Goal: Navigation & Orientation: Find specific page/section

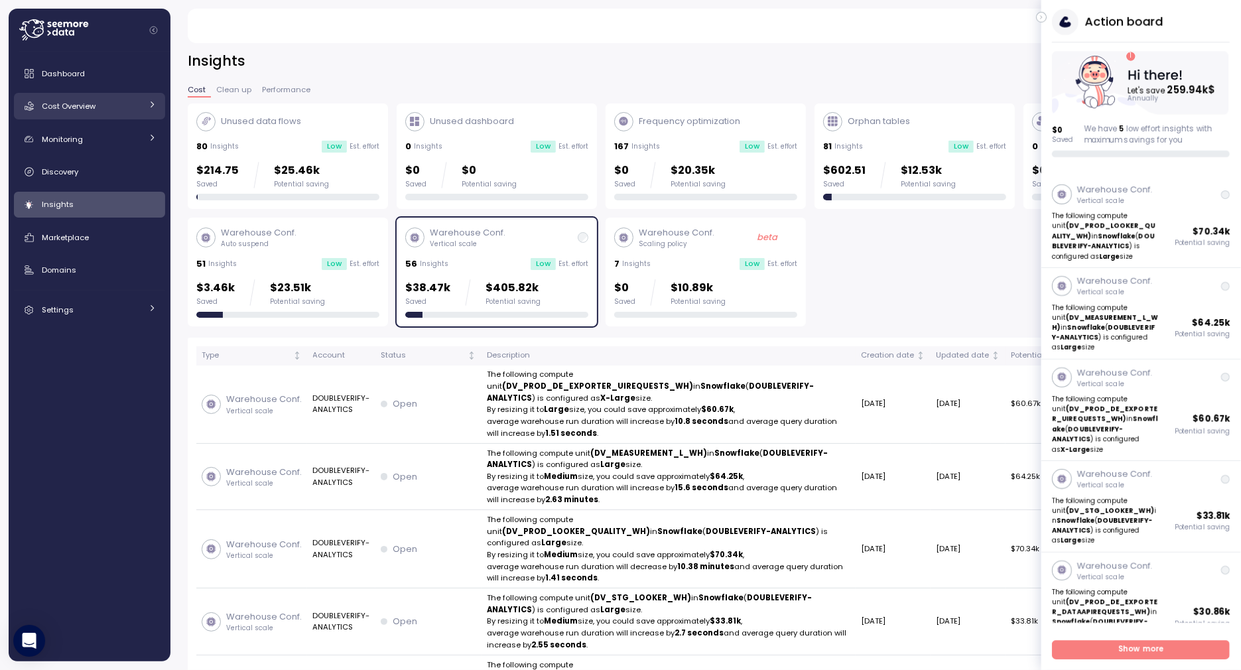
click at [117, 98] on link "Cost Overview" at bounding box center [89, 106] width 151 height 27
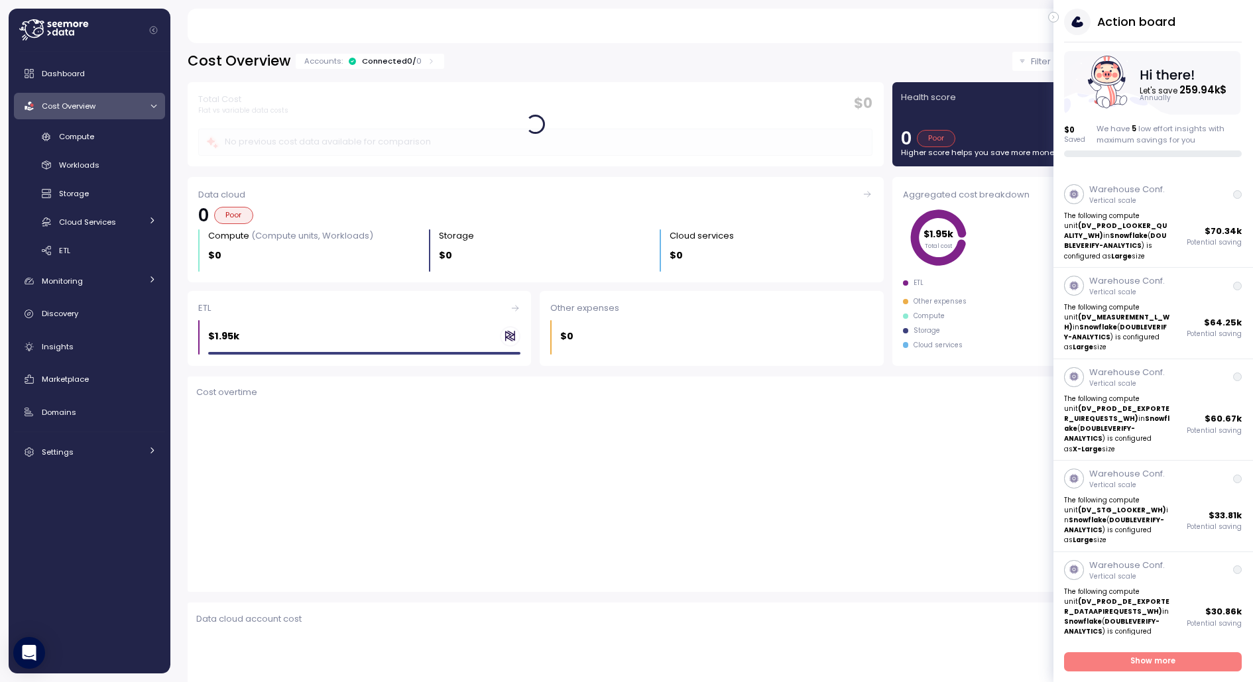
click at [86, 111] on div "Cost Overview" at bounding box center [91, 105] width 99 height 13
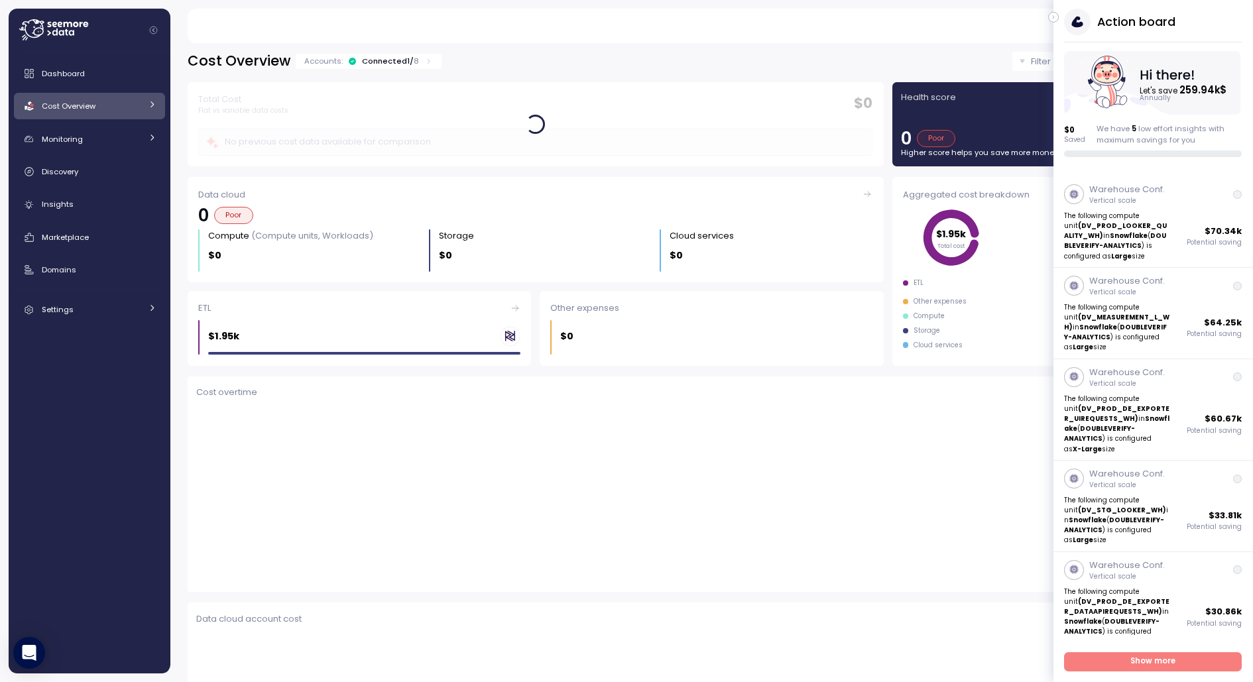
click at [86, 111] on div "Cost Overview" at bounding box center [91, 105] width 99 height 13
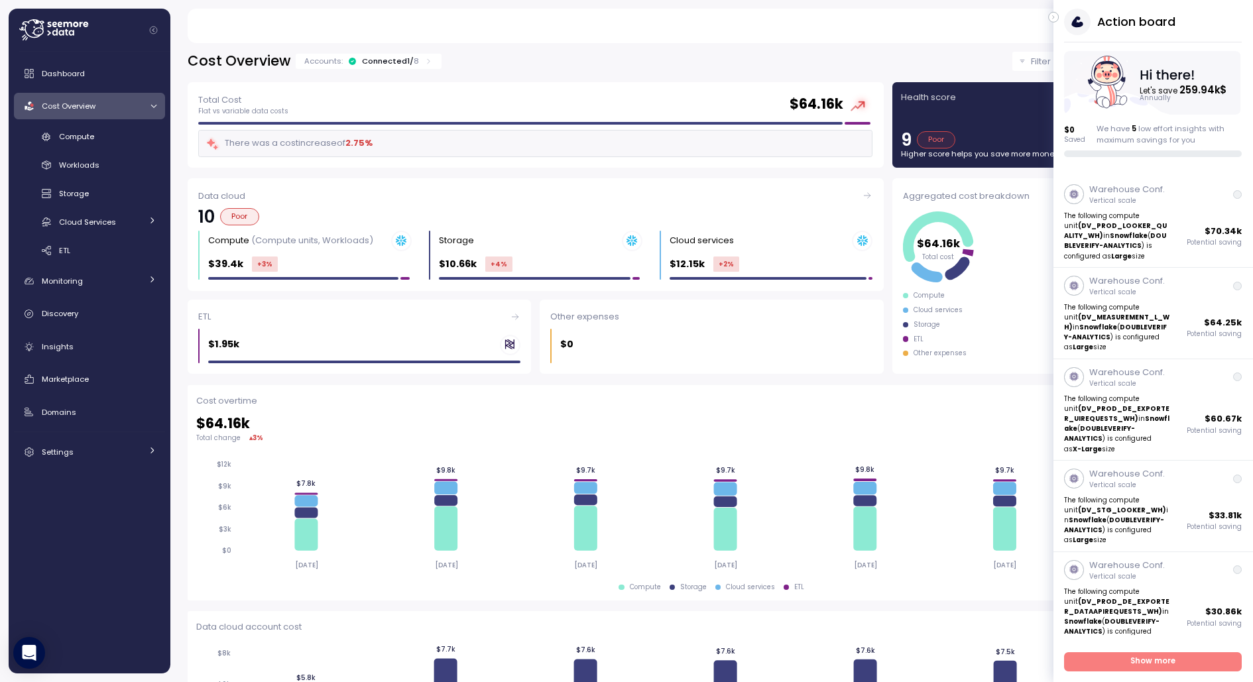
click at [1054, 19] on icon "button" at bounding box center [1054, 17] width 6 height 16
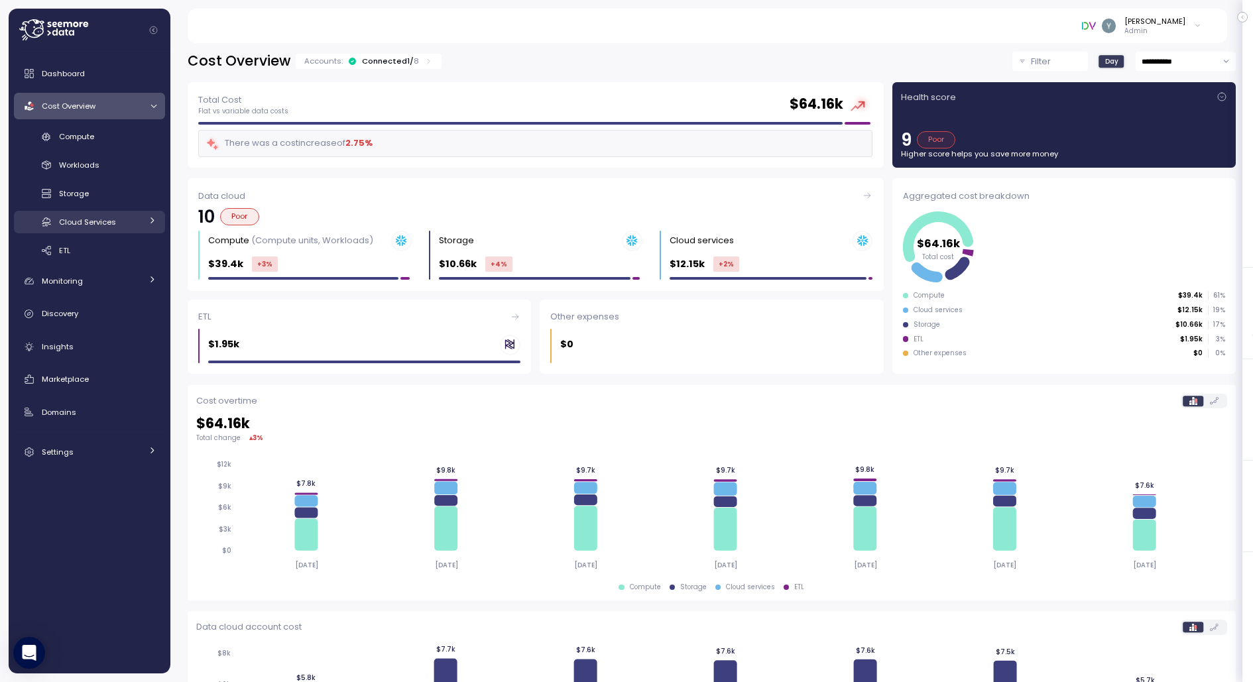
click at [108, 223] on span "Cloud Services" at bounding box center [87, 222] width 57 height 11
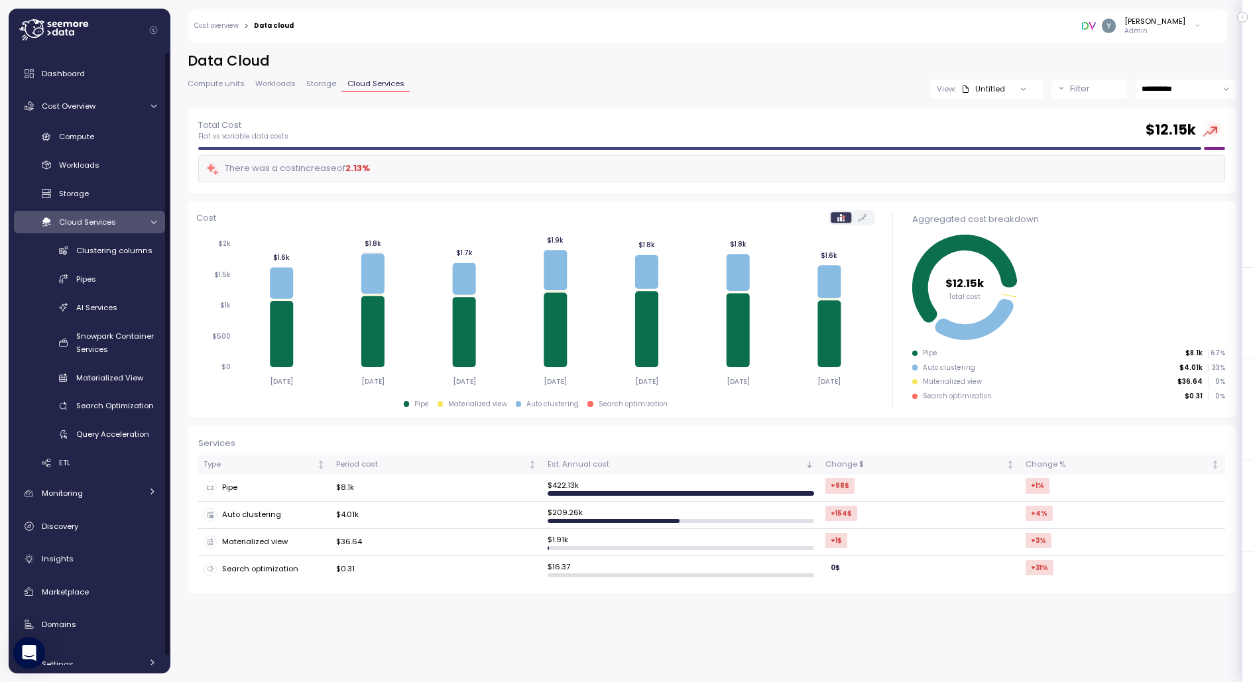
click at [146, 221] on div at bounding box center [151, 222] width 13 height 9
